Goal: Information Seeking & Learning: Learn about a topic

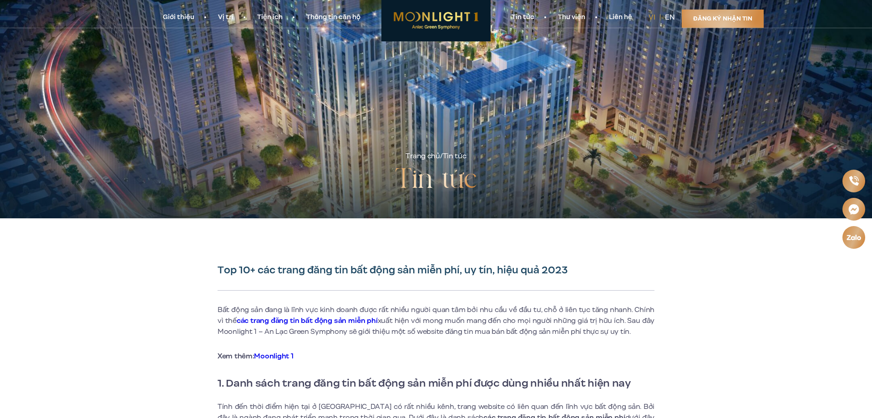
click at [415, 151] on div "Trang chủ / Tin tức Tin tức" at bounding box center [436, 109] width 546 height 218
click at [416, 154] on link "Trang chủ" at bounding box center [422, 156] width 34 height 10
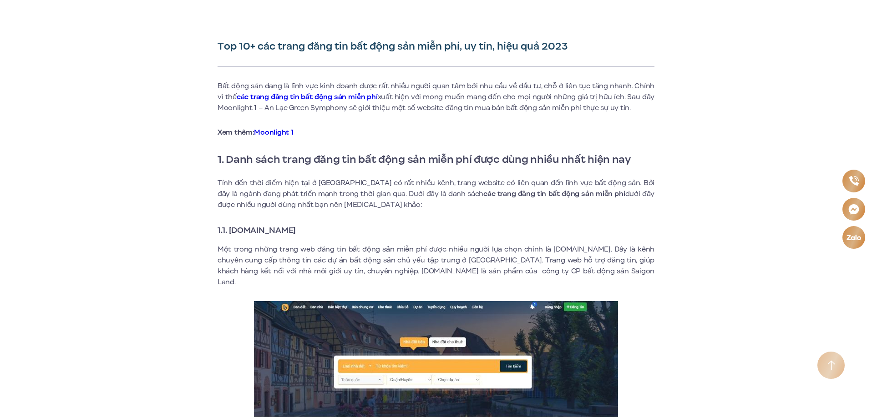
scroll to position [227, 0]
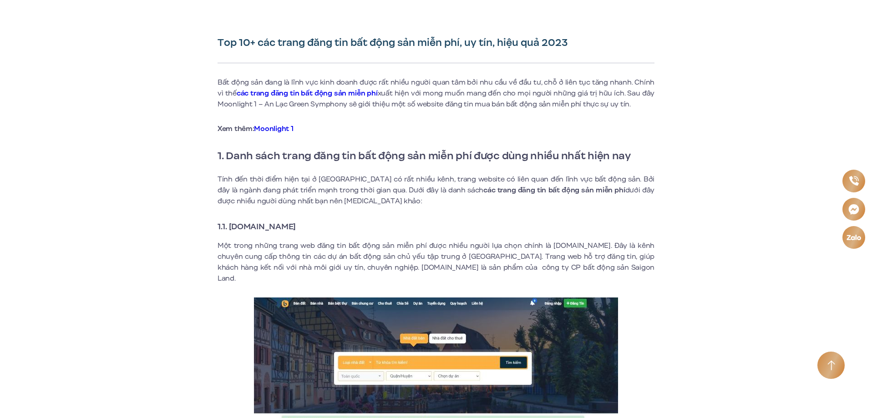
drag, startPoint x: 229, startPoint y: 223, endPoint x: 338, endPoint y: 230, distance: 109.4
click at [338, 230] on h3 "1.1. [DOMAIN_NAME]" at bounding box center [435, 226] width 437 height 13
copy strong "[DOMAIN_NAME]"
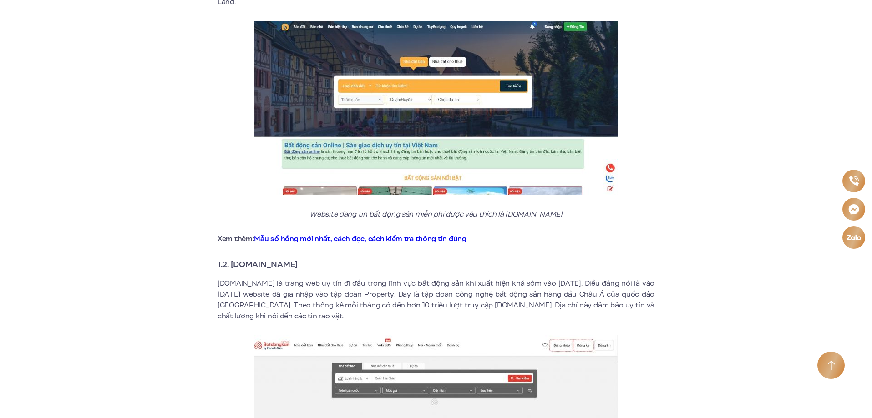
scroll to position [637, 0]
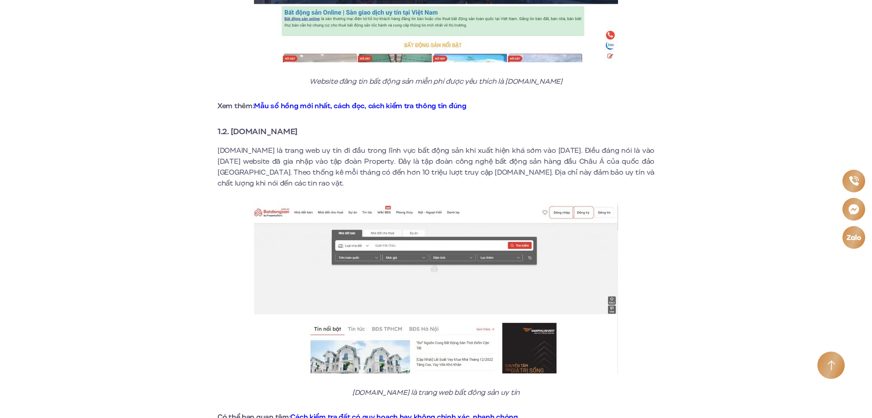
drag, startPoint x: 324, startPoint y: 122, endPoint x: 237, endPoint y: 122, distance: 86.5
click at [237, 125] on h3 "1.2. [DOMAIN_NAME]" at bounding box center [435, 131] width 437 height 13
click at [319, 125] on h3 "1.2. [DOMAIN_NAME]" at bounding box center [435, 131] width 437 height 13
drag, startPoint x: 313, startPoint y: 119, endPoint x: 233, endPoint y: 123, distance: 80.2
click at [233, 125] on h3 "1.2. [DOMAIN_NAME]" at bounding box center [435, 131] width 437 height 13
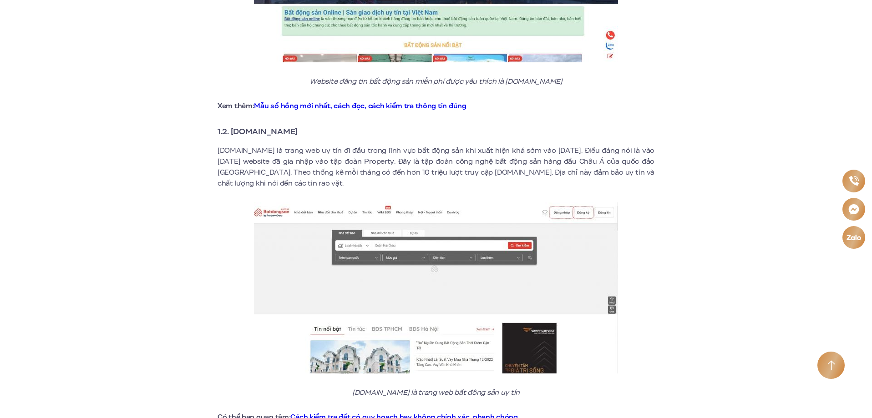
copy strong "[DOMAIN_NAME]"
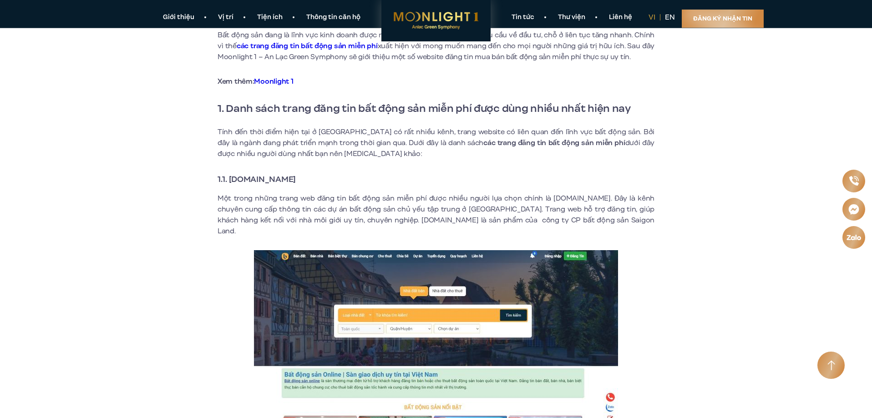
scroll to position [273, 0]
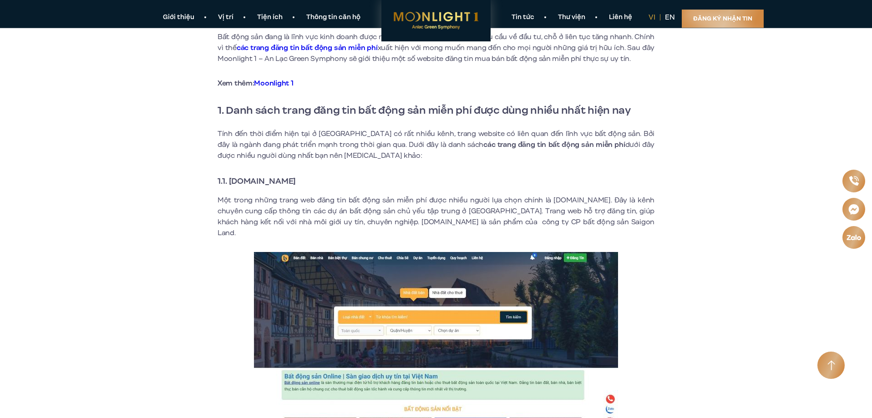
drag, startPoint x: 320, startPoint y: 180, endPoint x: 230, endPoint y: 182, distance: 90.6
click at [230, 182] on h3 "1.1. [DOMAIN_NAME]" at bounding box center [435, 181] width 437 height 13
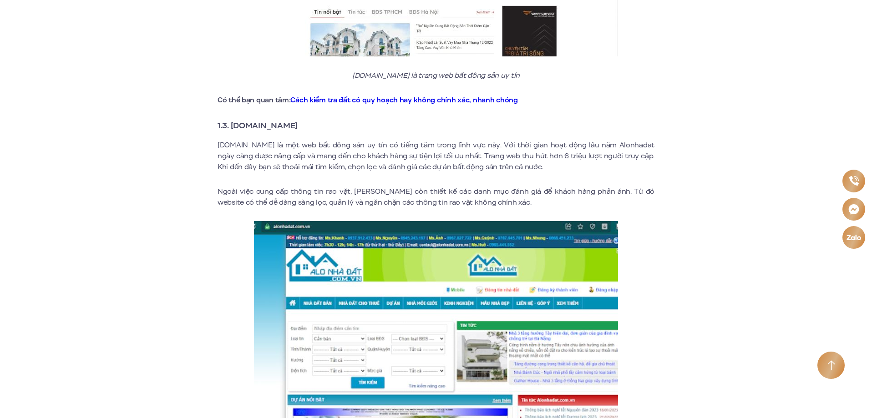
scroll to position [955, 0]
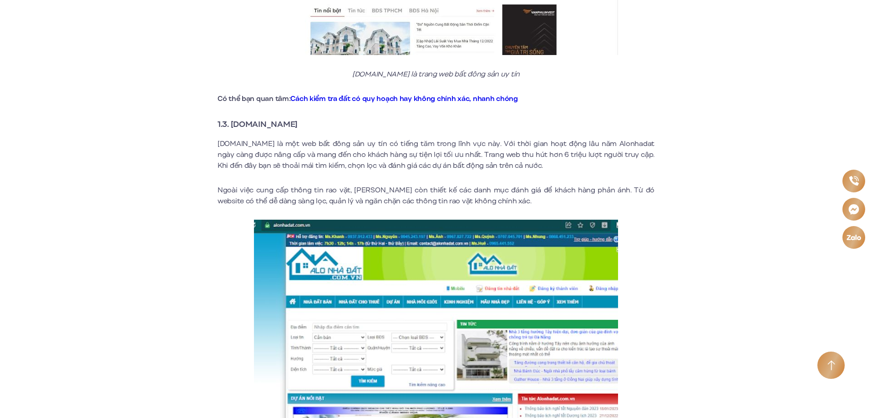
drag, startPoint x: 312, startPoint y: 115, endPoint x: 232, endPoint y: 119, distance: 80.2
click at [232, 119] on h3 "1.3. [DOMAIN_NAME]" at bounding box center [435, 124] width 437 height 13
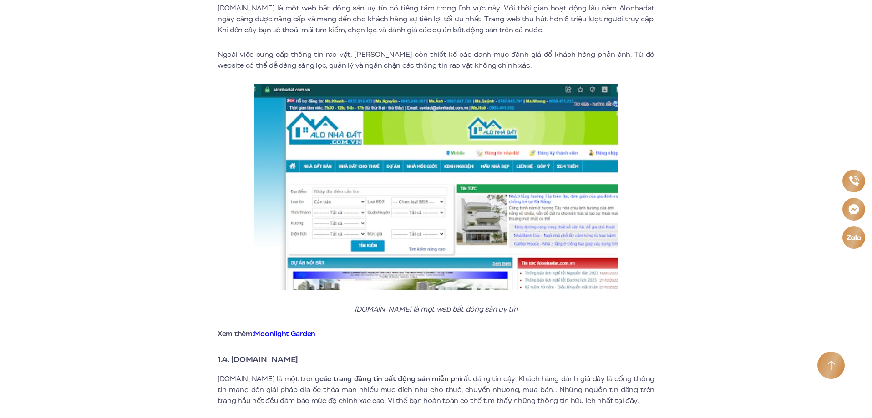
scroll to position [1228, 0]
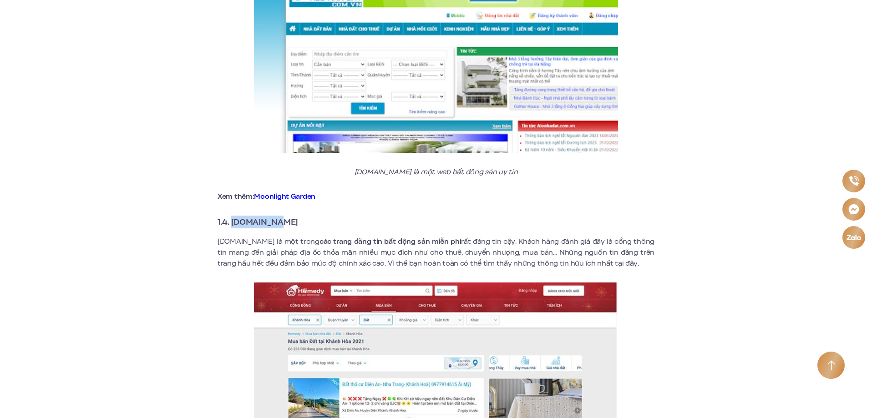
drag, startPoint x: 298, startPoint y: 214, endPoint x: 233, endPoint y: 215, distance: 65.1
click at [233, 216] on h3 "1.4. [DOMAIN_NAME]" at bounding box center [435, 222] width 437 height 13
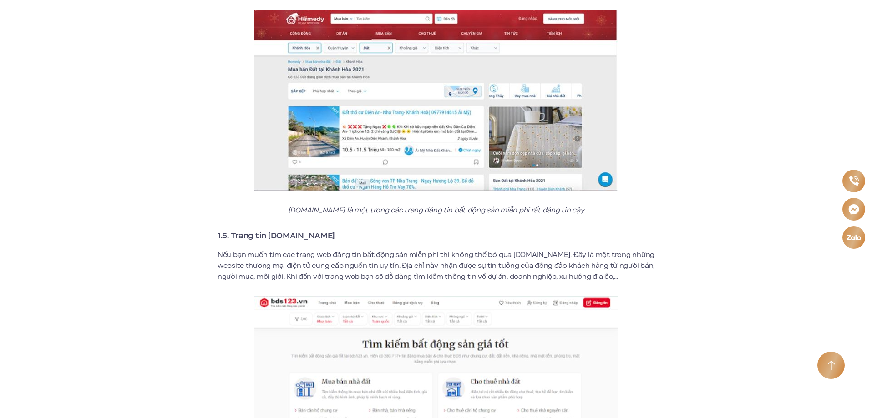
scroll to position [1638, 0]
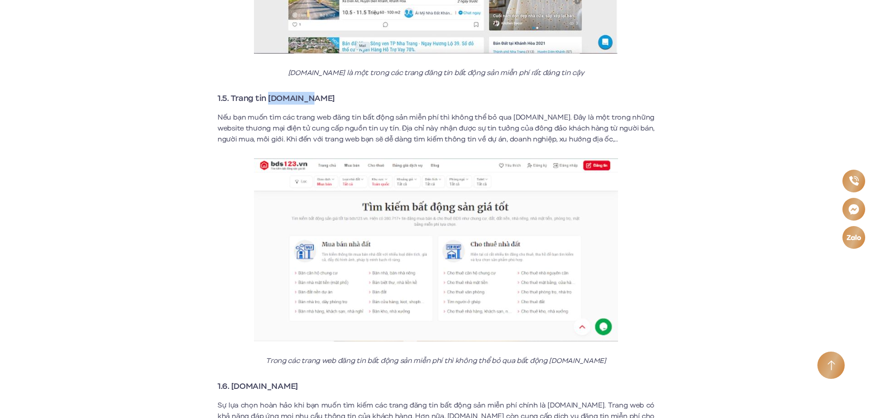
drag, startPoint x: 268, startPoint y: 87, endPoint x: 311, endPoint y: 85, distance: 43.3
click at [311, 92] on h3 "1.5. Trang tin [DOMAIN_NAME]" at bounding box center [435, 98] width 437 height 13
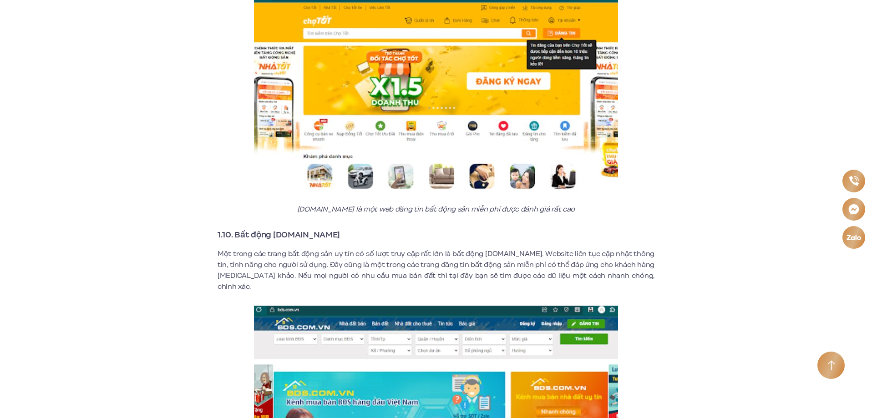
scroll to position [3074, 0]
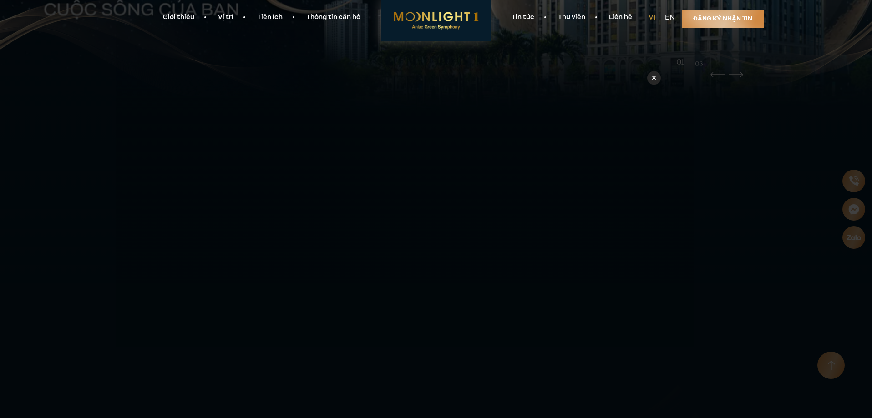
scroll to position [455, 0]
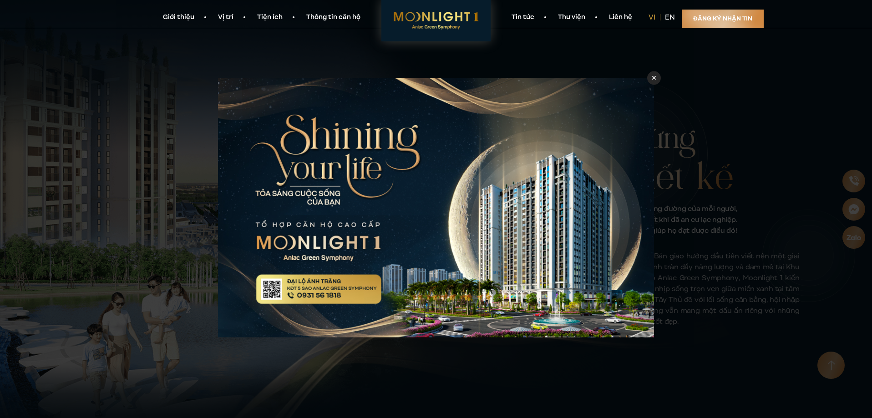
click at [657, 82] on div at bounding box center [654, 78] width 14 height 14
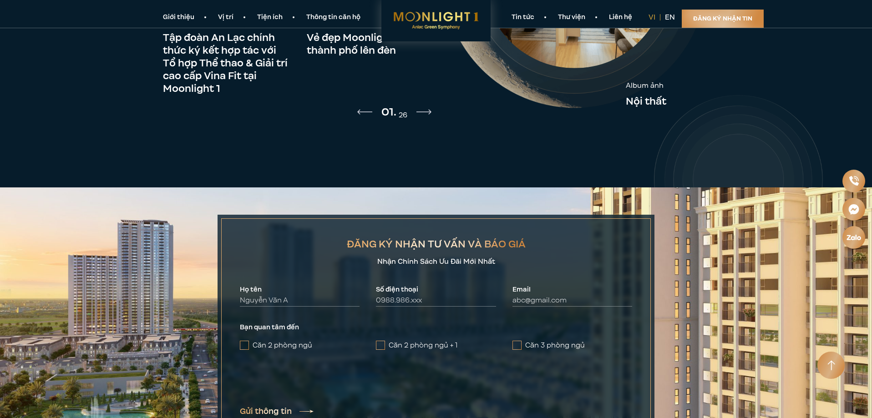
scroll to position [4163, 0]
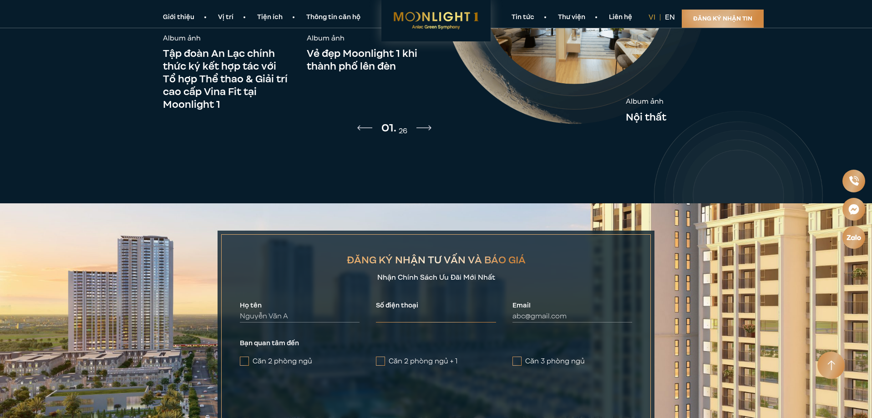
click at [464, 311] on input "Số điện thoại" at bounding box center [436, 317] width 120 height 12
click at [548, 311] on input "Email" at bounding box center [572, 317] width 120 height 12
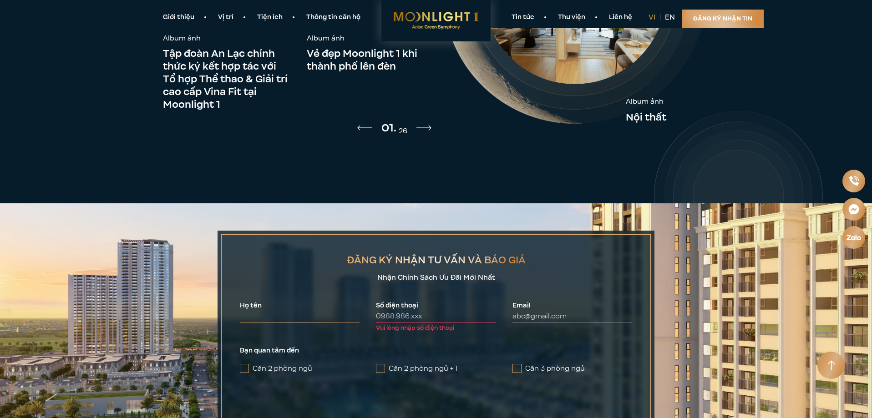
click at [329, 311] on input "Họ tên" at bounding box center [300, 317] width 120 height 12
click at [676, 252] on img at bounding box center [436, 352] width 872 height 299
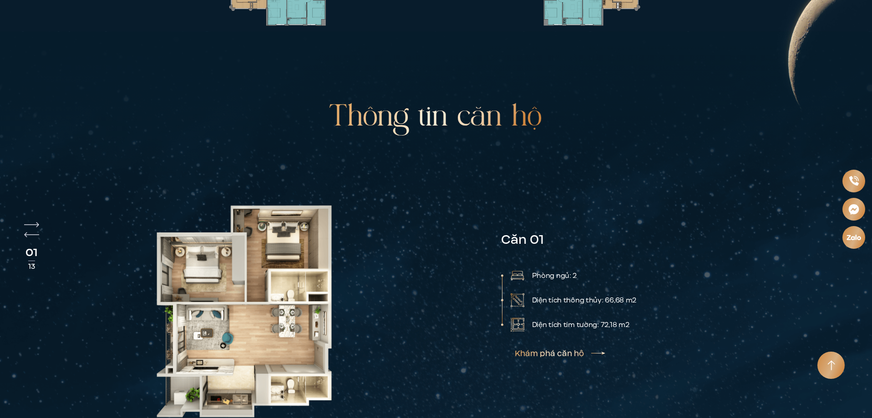
scroll to position [2366, 0]
